Goal: Task Accomplishment & Management: Use online tool/utility

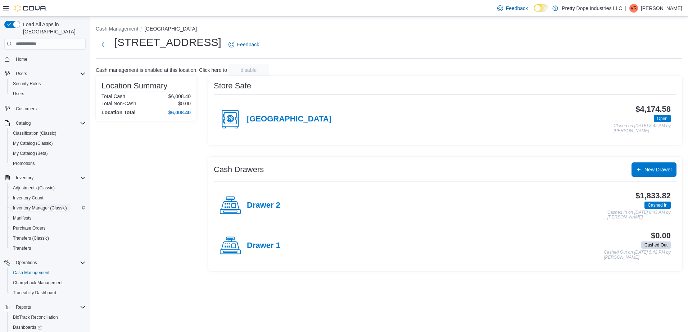
click at [27, 205] on span "Inventory Manager (Classic)" at bounding box center [40, 208] width 54 height 6
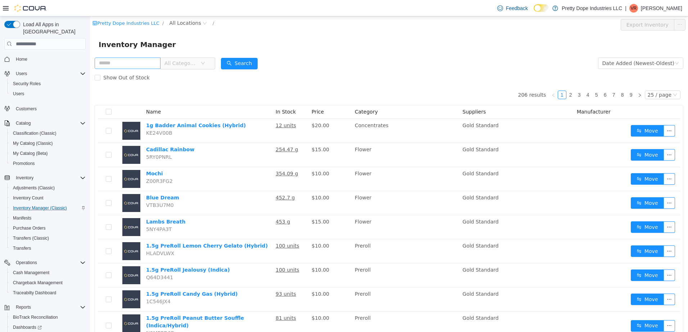
click at [143, 62] on input "text" at bounding box center [128, 64] width 66 height 12
type input "******"
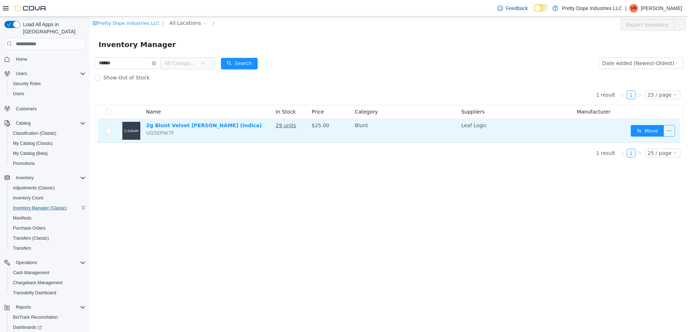
click at [669, 131] on button "button" at bounding box center [670, 131] width 12 height 12
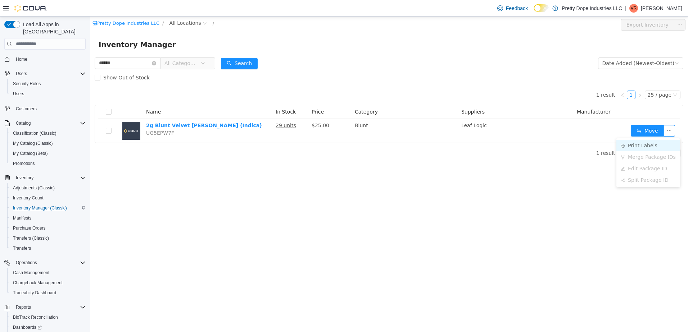
click at [636, 147] on li "Print Labels" at bounding box center [648, 146] width 64 height 12
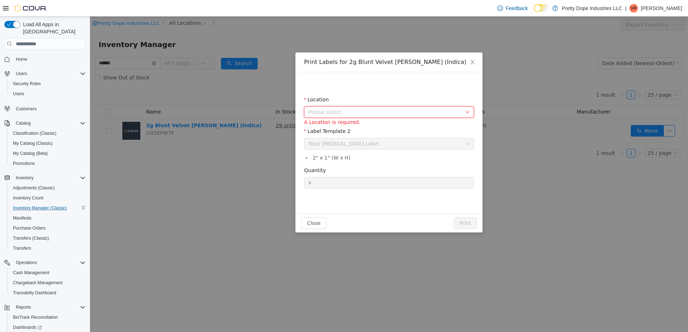
click at [378, 114] on span "Please select" at bounding box center [384, 112] width 153 height 7
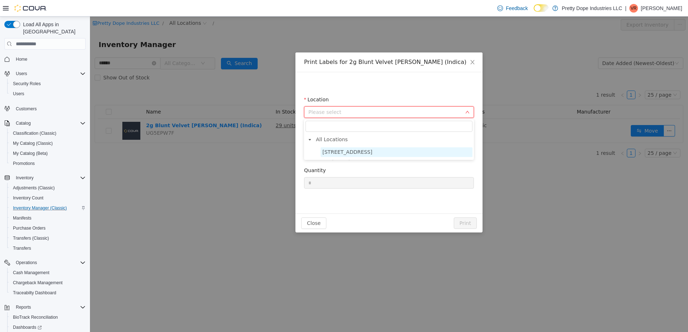
click at [372, 151] on span "[STREET_ADDRESS]" at bounding box center [347, 152] width 50 height 6
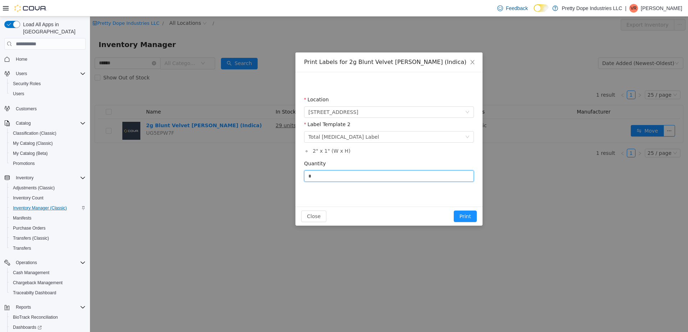
drag, startPoint x: 345, startPoint y: 176, endPoint x: 256, endPoint y: 173, distance: 89.3
click at [256, 179] on div "Print Labels for 2g Blunt Velvet [PERSON_NAME] (Indica) Location [STREET_ADDRES…" at bounding box center [389, 175] width 598 height 316
type input "**"
click at [472, 217] on button "Print" at bounding box center [465, 217] width 23 height 12
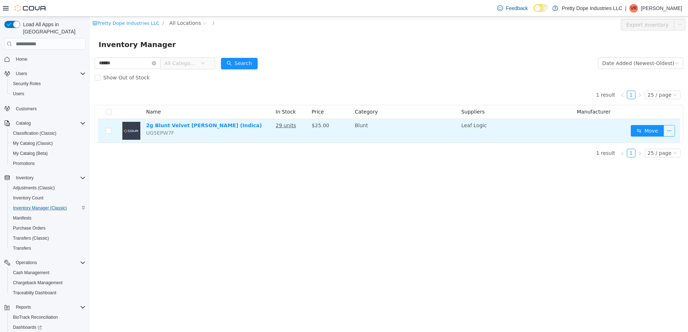
click at [669, 130] on button "button" at bounding box center [670, 131] width 12 height 12
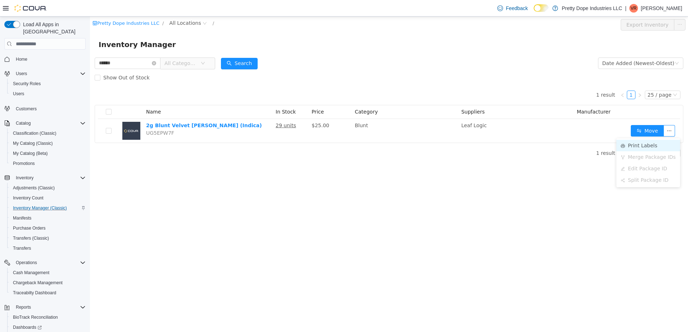
click at [641, 143] on li "Print Labels" at bounding box center [648, 146] width 64 height 12
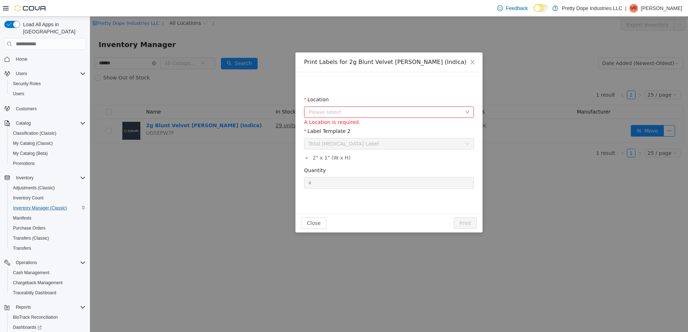
click at [415, 109] on span "Please select" at bounding box center [384, 112] width 153 height 7
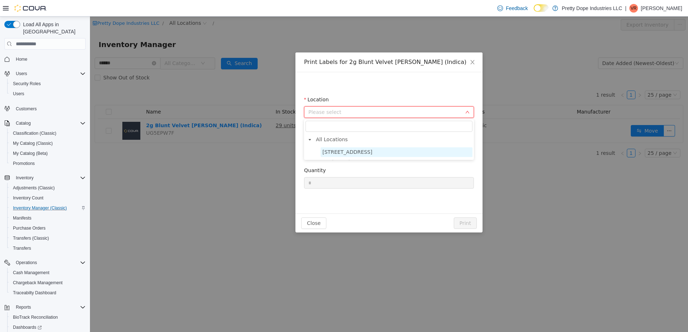
click at [358, 154] on span "[STREET_ADDRESS]" at bounding box center [347, 152] width 50 height 6
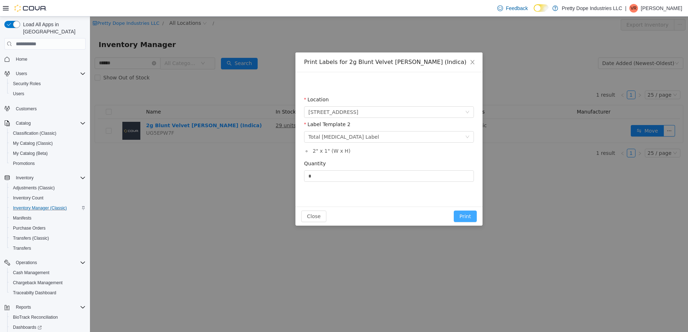
click at [462, 213] on button "Print" at bounding box center [465, 217] width 23 height 12
